Goal: Browse casually

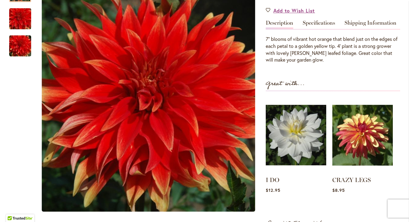
scroll to position [184, 0]
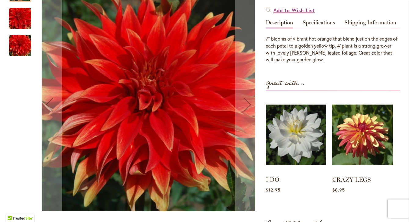
type input "**********"
click at [22, 42] on img "Hot Tamale" at bounding box center [20, 45] width 44 height 29
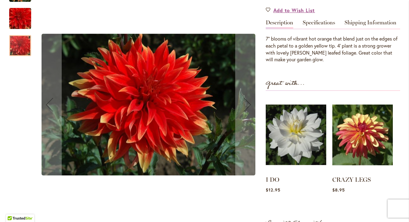
click at [17, 20] on img "Hot Tamale" at bounding box center [20, 18] width 44 height 29
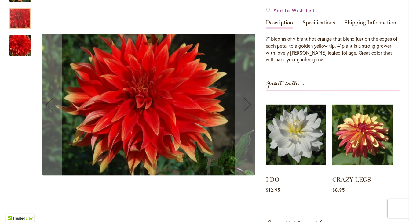
click at [19, 46] on img "Hot Tamale" at bounding box center [20, 45] width 44 height 29
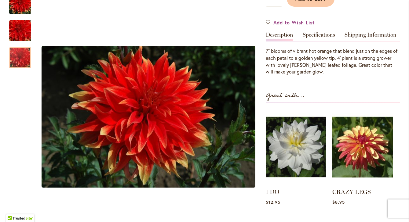
scroll to position [160, 0]
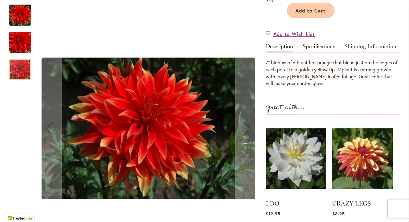
click at [18, 64] on div at bounding box center [20, 69] width 22 height 21
click at [17, 46] on img "Hot Tamale" at bounding box center [20, 42] width 44 height 29
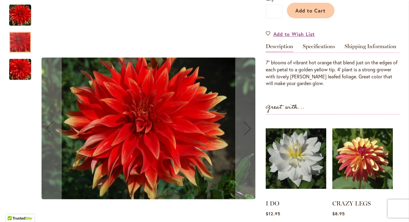
click at [18, 76] on img "Hot Tamale" at bounding box center [20, 69] width 44 height 29
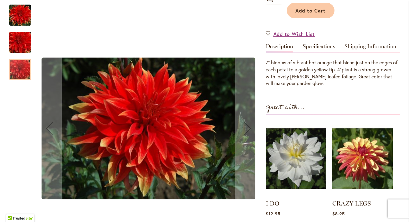
click at [17, 19] on img "Hot Tamale" at bounding box center [20, 15] width 22 height 22
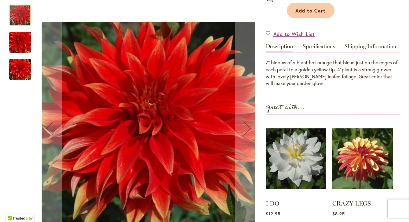
click at [18, 37] on img "Hot Tamale" at bounding box center [20, 42] width 44 height 29
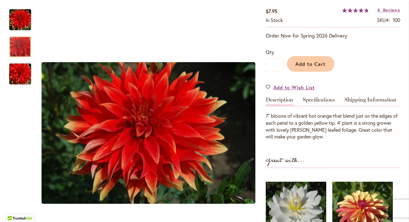
scroll to position [114, 0]
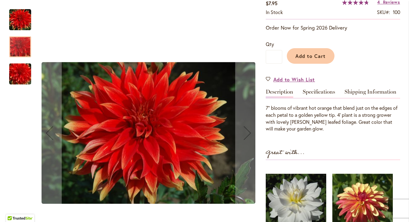
click at [24, 43] on div at bounding box center [20, 46] width 22 height 21
click at [21, 70] on img "Hot Tamale" at bounding box center [20, 74] width 44 height 29
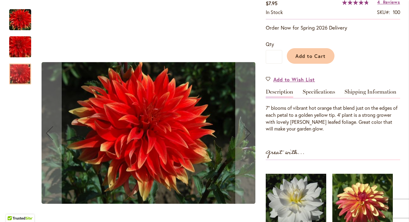
click at [17, 44] on img "Hot Tamale" at bounding box center [20, 46] width 44 height 29
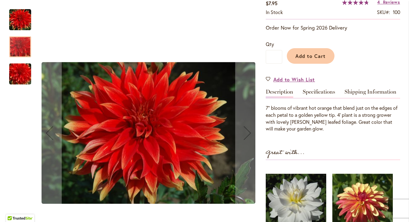
click at [19, 18] on img "Hot Tamale" at bounding box center [20, 20] width 22 height 22
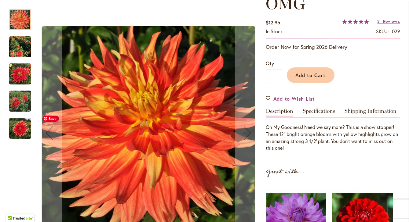
scroll to position [97, 0]
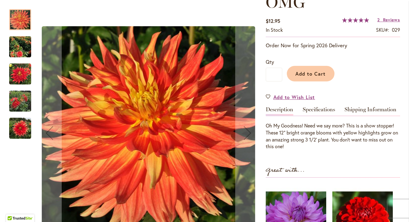
type input "**********"
click at [22, 122] on img "Omg" at bounding box center [20, 129] width 22 height 22
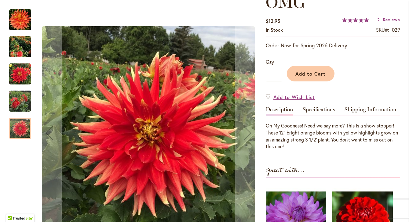
click at [16, 108] on img "Omg" at bounding box center [20, 101] width 22 height 29
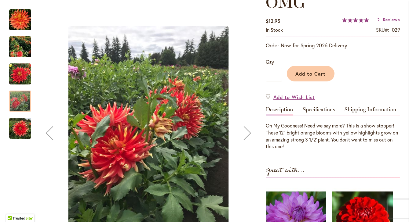
click at [14, 72] on img "Omg" at bounding box center [20, 74] width 22 height 22
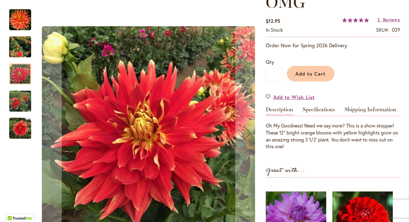
click at [15, 48] on img "Omg" at bounding box center [20, 47] width 22 height 25
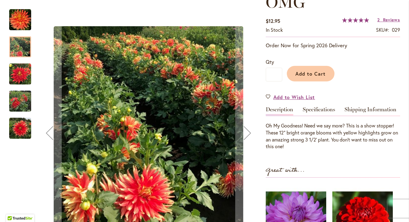
click at [21, 18] on img "Omg" at bounding box center [20, 20] width 22 height 22
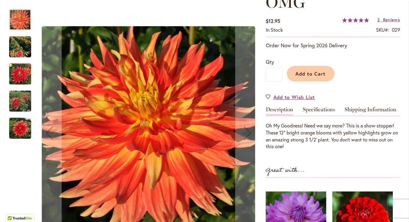
click at [20, 127] on img "Omg" at bounding box center [20, 129] width 22 height 22
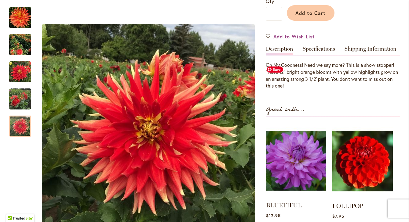
scroll to position [158, 0]
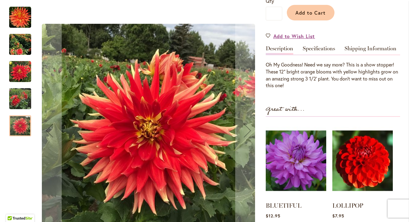
click at [20, 127] on div at bounding box center [20, 126] width 22 height 21
click at [10, 97] on img "Omg" at bounding box center [20, 98] width 22 height 29
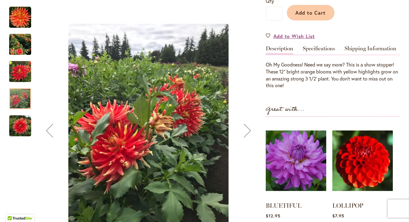
click at [15, 73] on img "Omg" at bounding box center [20, 72] width 22 height 22
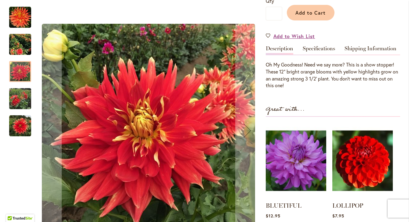
click at [22, 49] on img "Omg" at bounding box center [20, 44] width 22 height 25
